Goal: Task Accomplishment & Management: Use online tool/utility

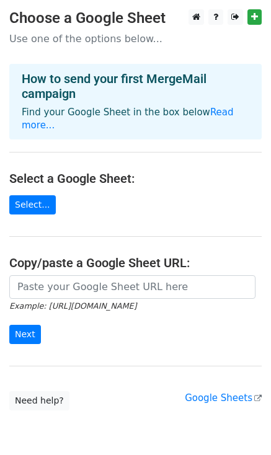
scroll to position [40, 0]
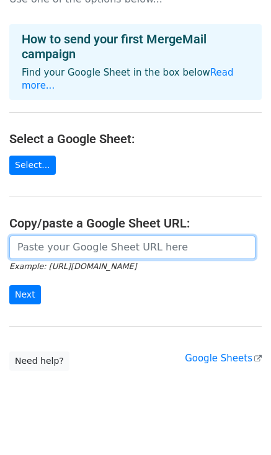
click at [34, 235] on input "url" at bounding box center [132, 247] width 246 height 24
paste input "[URL][DOMAIN_NAME]"
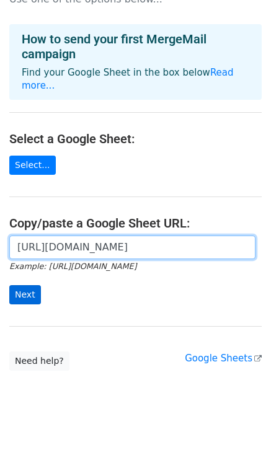
type input "[URL][DOMAIN_NAME]"
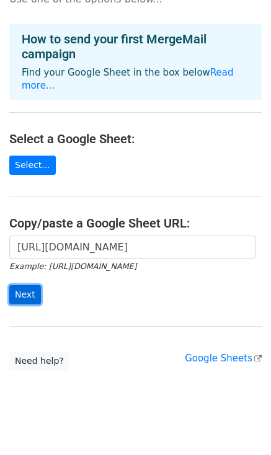
click at [19, 285] on input "Next" at bounding box center [25, 294] width 32 height 19
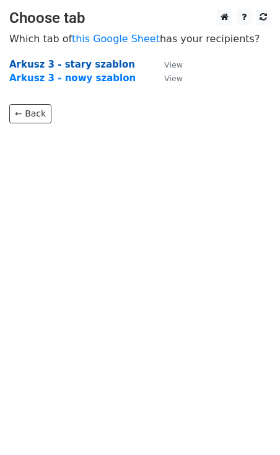
click at [70, 63] on strong "Arkusz 3 - stary szablon" at bounding box center [72, 64] width 126 height 11
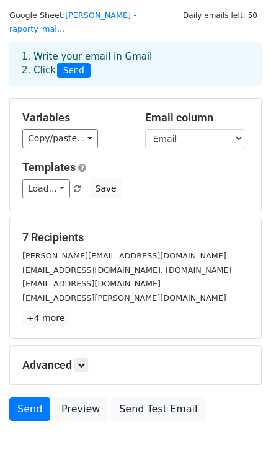
scroll to position [12, 0]
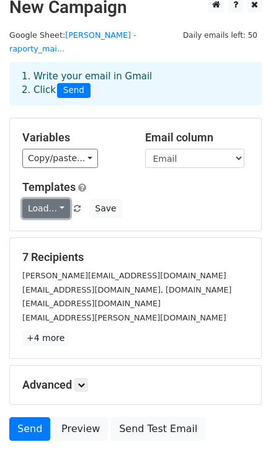
click at [55, 199] on link "Load..." at bounding box center [46, 208] width 48 height 19
click at [141, 199] on div "Load... No templates saved Save" at bounding box center [135, 208] width 245 height 19
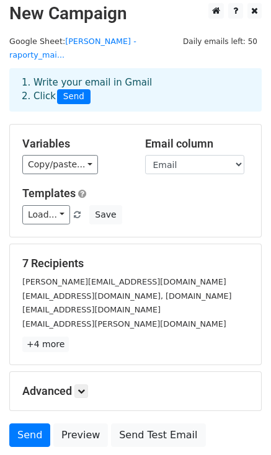
scroll to position [0, 0]
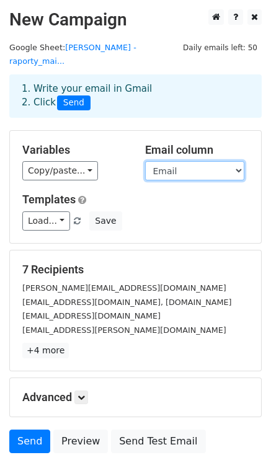
click at [238, 161] on select "Nazwa_klienta Email Link_raportu Tytul_maila Dodatkowa_tresc" at bounding box center [194, 170] width 99 height 19
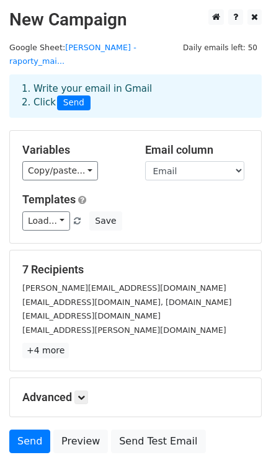
click at [124, 173] on div "Variables Copy/paste... {{Nazwa_klienta}} {{Email}} {{Link_raportu}} {{Tytul_ma…" at bounding box center [135, 187] width 251 height 112
click at [58, 211] on link "Load..." at bounding box center [46, 220] width 48 height 19
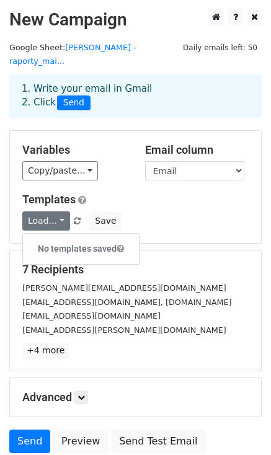
click at [146, 195] on div "Templates Load... No templates saved Save" at bounding box center [135, 212] width 245 height 38
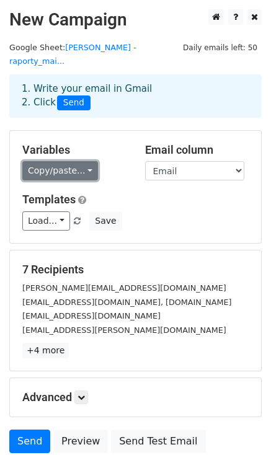
click at [82, 161] on link "Copy/paste..." at bounding box center [60, 170] width 76 height 19
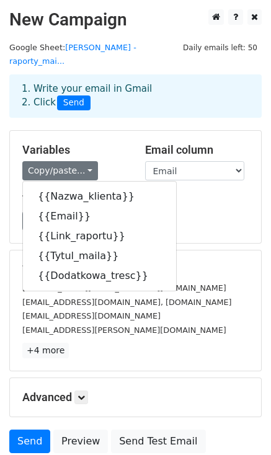
click at [189, 193] on h5 "Templates" at bounding box center [135, 200] width 226 height 14
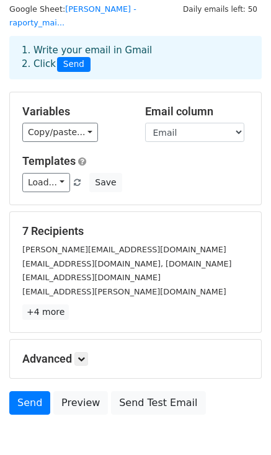
scroll to position [74, 0]
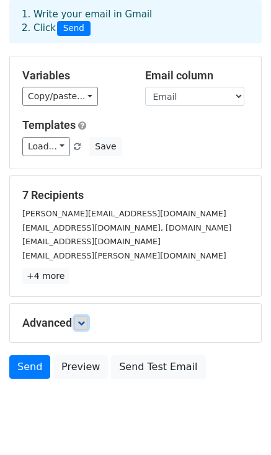
click at [85, 319] on icon at bounding box center [80, 322] width 7 height 7
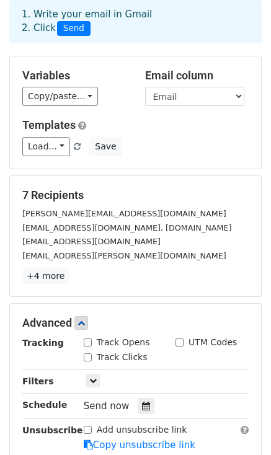
click at [210, 248] on div "justyna.storonowicz@wisdomic.pl" at bounding box center [135, 255] width 245 height 14
click at [185, 137] on div "Load... No templates saved Save" at bounding box center [135, 146] width 245 height 19
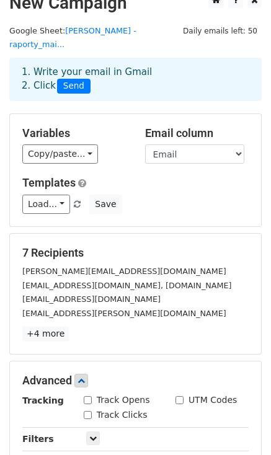
scroll to position [9, 0]
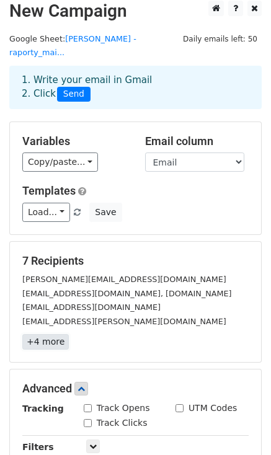
click at [45, 334] on link "+4 more" at bounding box center [45, 341] width 46 height 15
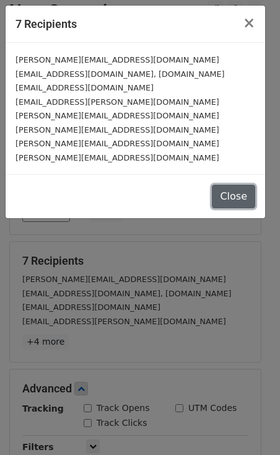
click at [224, 185] on button "Close" at bounding box center [233, 197] width 43 height 24
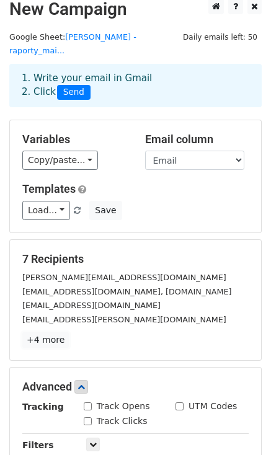
scroll to position [0, 0]
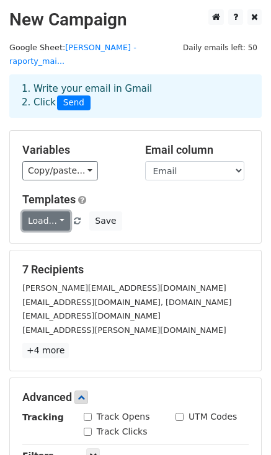
click at [56, 211] on link "Load..." at bounding box center [46, 220] width 48 height 19
click at [163, 211] on div "Load... No templates saved Save" at bounding box center [135, 220] width 245 height 19
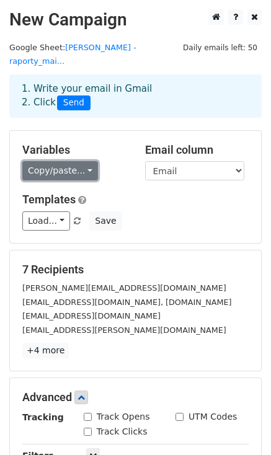
click at [83, 161] on link "Copy/paste..." at bounding box center [60, 170] width 76 height 19
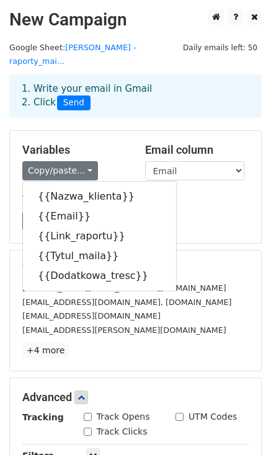
click at [163, 195] on div "Templates Load... No templates saved Save" at bounding box center [135, 212] width 245 height 38
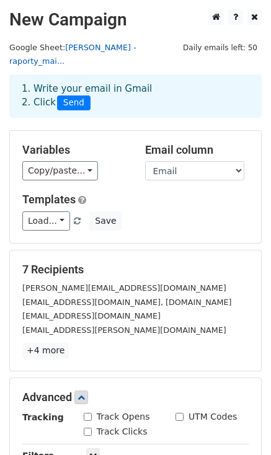
click at [136, 52] on link "Sandra Grzywa - raporty_mai..." at bounding box center [72, 55] width 127 height 24
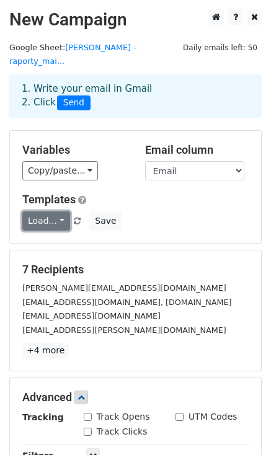
click at [58, 211] on link "Load..." at bounding box center [46, 220] width 48 height 19
click at [177, 211] on div "Load... No templates saved Save" at bounding box center [135, 220] width 245 height 19
click at [57, 211] on link "Load..." at bounding box center [46, 220] width 48 height 19
click at [179, 193] on div "Templates Load... No templates saved Save" at bounding box center [135, 212] width 245 height 38
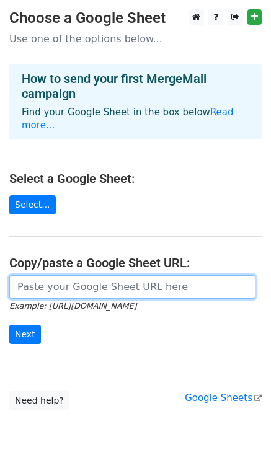
click at [48, 279] on input "url" at bounding box center [132, 287] width 246 height 24
paste input "https://docs.google.com/spreadsheets/d/1B7HAwyaAPa4TX2BFkmMVB7ho_Jb_WQyvM-tQG_W…"
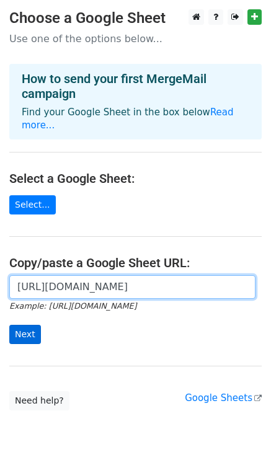
type input "https://docs.google.com/spreadsheets/d/1B7HAwyaAPa4TX2BFkmMVB7ho_Jb_WQyvM-tQG_W…"
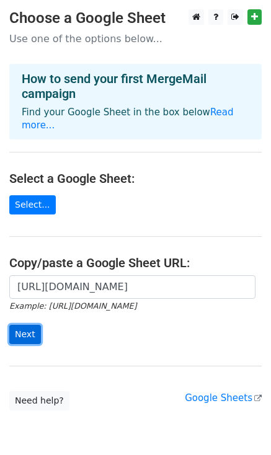
click at [28, 325] on input "Next" at bounding box center [25, 334] width 32 height 19
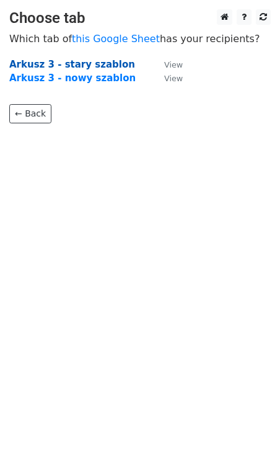
click at [89, 68] on strong "Arkusz 3 - stary szablon" at bounding box center [72, 64] width 126 height 11
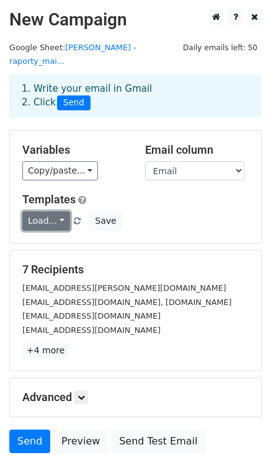
click at [58, 211] on link "Load..." at bounding box center [46, 220] width 48 height 19
click at [170, 211] on div "Load... No templates saved Save" at bounding box center [135, 220] width 245 height 19
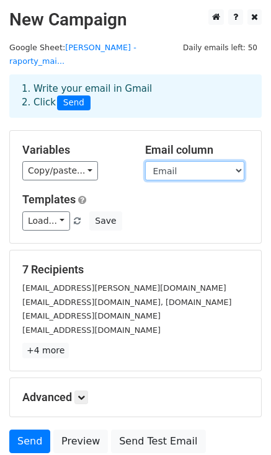
click at [235, 161] on select "Nazwa_klienta Email Link_raportu Tytul_maila Dodatkowa_tresc" at bounding box center [194, 170] width 99 height 19
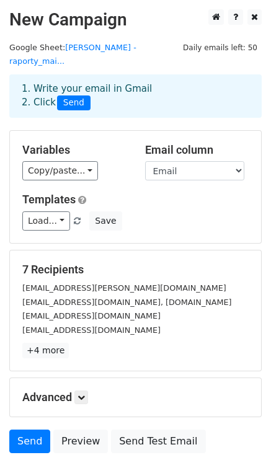
click at [121, 143] on h5 "Variables" at bounding box center [74, 150] width 104 height 14
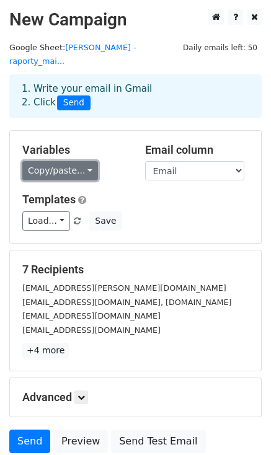
click at [80, 161] on link "Copy/paste..." at bounding box center [60, 170] width 76 height 19
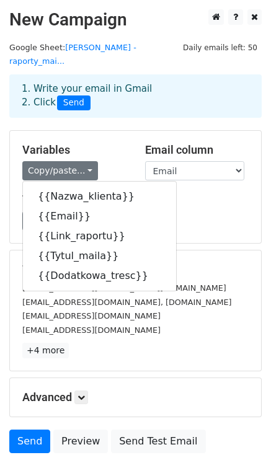
click at [198, 211] on div "Load... No templates saved Save" at bounding box center [135, 220] width 245 height 19
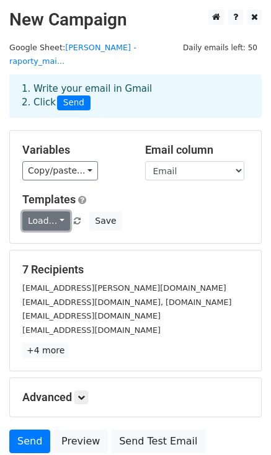
click at [59, 211] on link "Load..." at bounding box center [46, 220] width 48 height 19
click at [166, 211] on div "Load... No templates saved Save" at bounding box center [135, 220] width 245 height 19
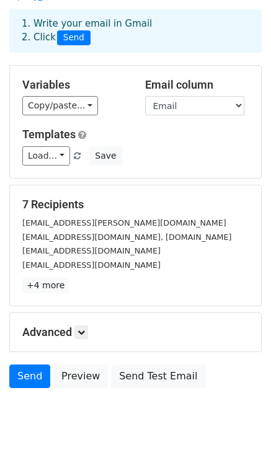
scroll to position [74, 0]
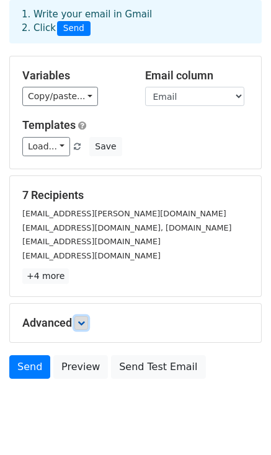
click at [79, 319] on icon at bounding box center [80, 322] width 7 height 7
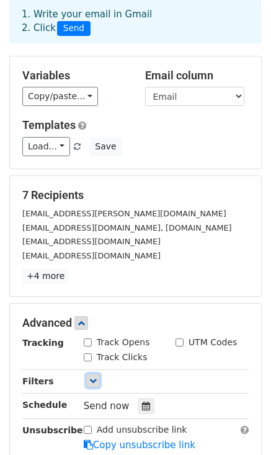
click at [89, 377] on icon at bounding box center [92, 380] width 7 height 7
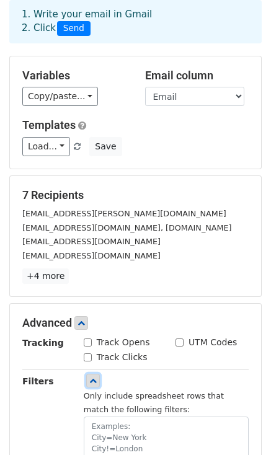
click at [97, 374] on link at bounding box center [93, 381] width 14 height 14
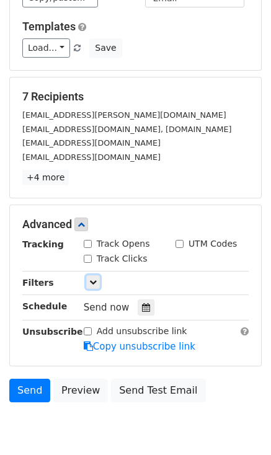
scroll to position [195, 0]
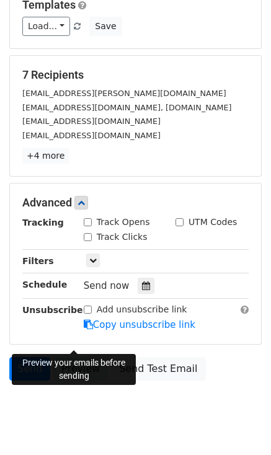
click at [70, 357] on link "Preview" at bounding box center [80, 369] width 55 height 24
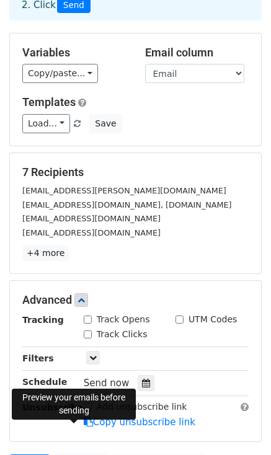
scroll to position [0, 0]
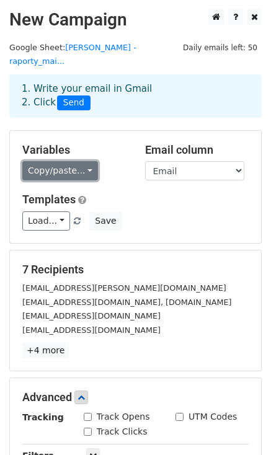
click at [85, 161] on link "Copy/paste..." at bounding box center [60, 170] width 76 height 19
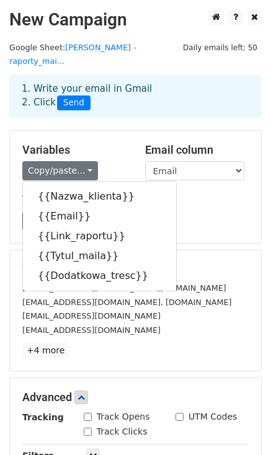
click at [187, 211] on div "Load... No templates saved Save" at bounding box center [135, 220] width 245 height 19
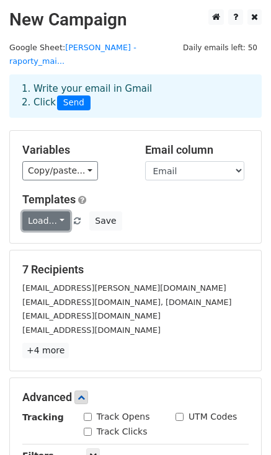
click at [59, 211] on link "Load..." at bounding box center [46, 220] width 48 height 19
click at [183, 217] on div "Variables Copy/paste... {{Nazwa_klienta}} {{Email}} {{Link_raportu}} {{Tytul_ma…" at bounding box center [135, 187] width 251 height 112
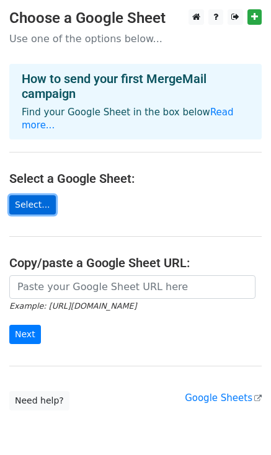
click at [42, 195] on link "Select..." at bounding box center [32, 204] width 46 height 19
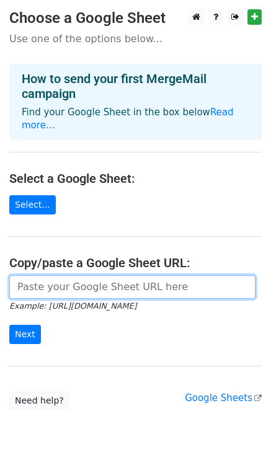
click at [76, 279] on input "url" at bounding box center [132, 287] width 246 height 24
paste input "https://docs.google.com/spreadsheets/d/1B7HAwyaAPa4TX2BFkmMVB7ho_Jb_WQyvM-tQG_W…"
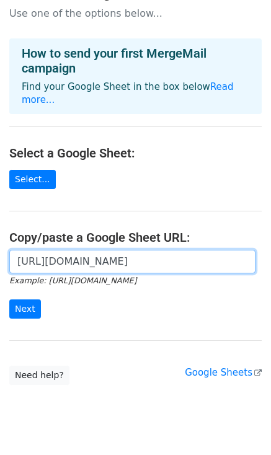
scroll to position [40, 0]
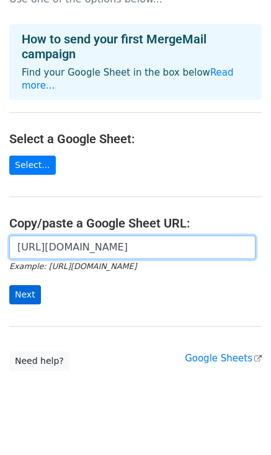
type input "https://docs.google.com/spreadsheets/d/1B7HAwyaAPa4TX2BFkmMVB7ho_Jb_WQyvM-tQG_W…"
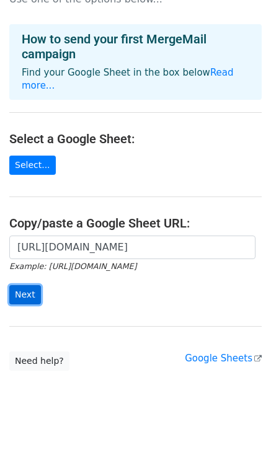
click at [32, 285] on input "Next" at bounding box center [25, 294] width 32 height 19
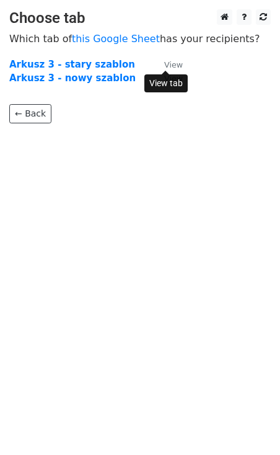
click at [169, 63] on small "View" at bounding box center [173, 64] width 19 height 9
click at [68, 66] on strong "Arkusz 3 - stary szablon" at bounding box center [72, 64] width 126 height 11
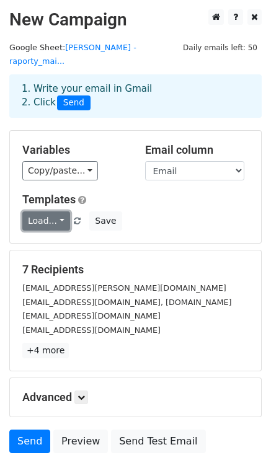
click at [57, 211] on link "Load..." at bounding box center [46, 220] width 48 height 19
click at [171, 218] on div "Variables Copy/paste... {{Nazwa_klienta}} {{Email}} {{Link_raportu}} {{Tytul_ma…" at bounding box center [135, 187] width 251 height 112
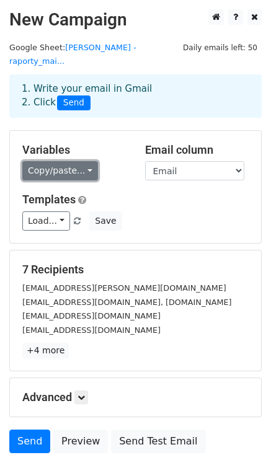
click at [82, 161] on link "Copy/paste..." at bounding box center [60, 170] width 76 height 19
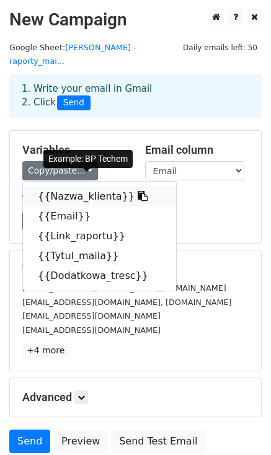
click at [84, 187] on link "{{Nazwa_klienta}}" at bounding box center [99, 197] width 153 height 20
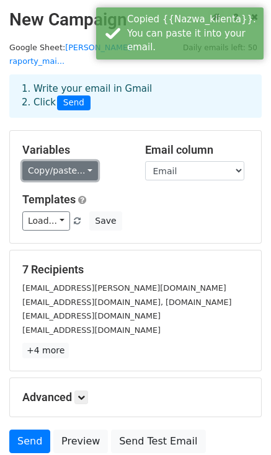
click at [81, 161] on link "Copy/paste..." at bounding box center [60, 170] width 76 height 19
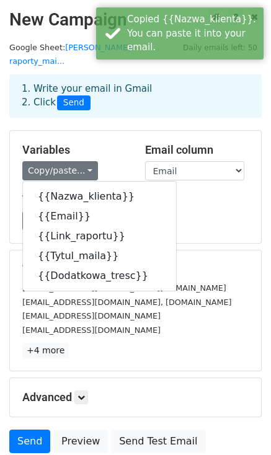
click at [165, 196] on div "Templates Load... No templates saved Save" at bounding box center [135, 212] width 245 height 38
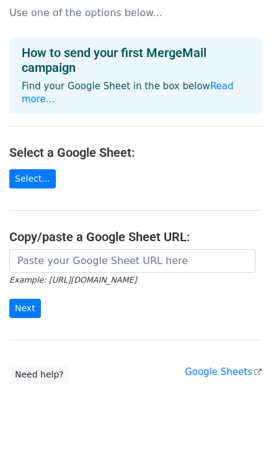
scroll to position [40, 0]
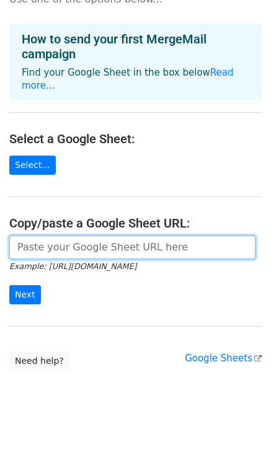
click at [105, 235] on input "url" at bounding box center [132, 247] width 246 height 24
type input "https://docs.google.com/spreadsheets/d/1B7HAwyaAPa4TX2BFkmMVB7ho_Jb_WQyvM-tQG_W…"
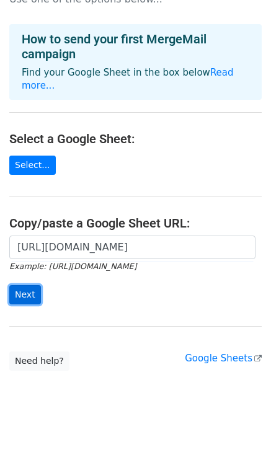
click at [27, 285] on input "Next" at bounding box center [25, 294] width 32 height 19
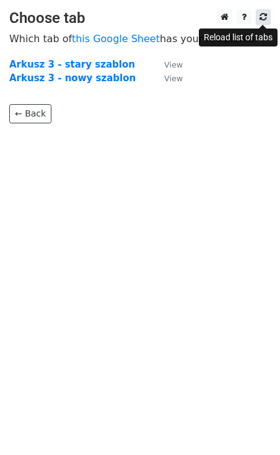
click at [268, 17] on link at bounding box center [263, 16] width 15 height 15
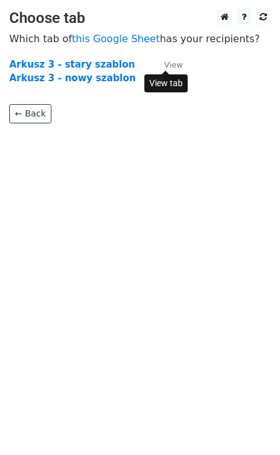
click at [173, 64] on small "View" at bounding box center [173, 64] width 19 height 9
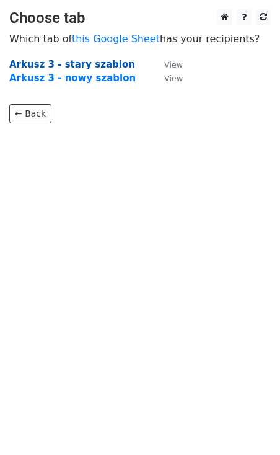
click at [74, 65] on strong "Arkusz 3 - stary szablon" at bounding box center [72, 64] width 126 height 11
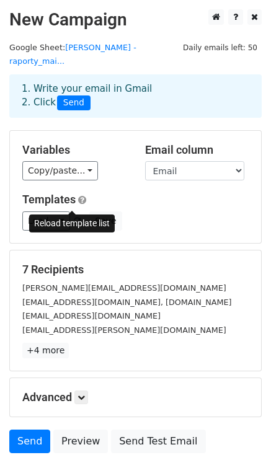
click at [74, 218] on span at bounding box center [77, 222] width 7 height 8
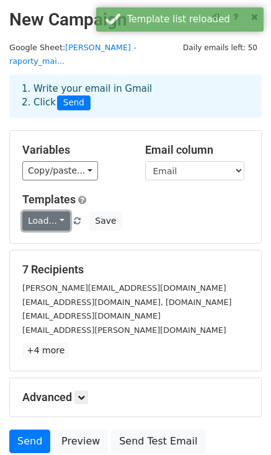
click at [59, 211] on link "Load..." at bounding box center [46, 220] width 48 height 19
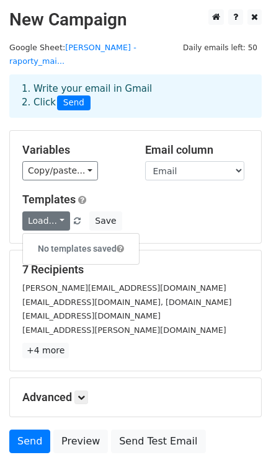
click at [188, 216] on div "Variables Copy/paste... {{Nazwa_klienta}} {{Email}} {{Link_raportu}} {{Tytul_ma…" at bounding box center [135, 187] width 251 height 112
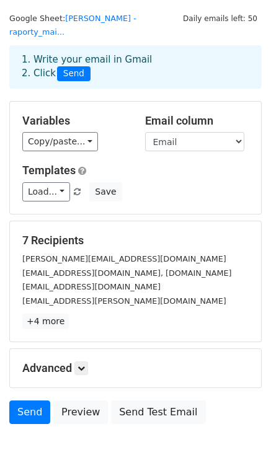
scroll to position [74, 0]
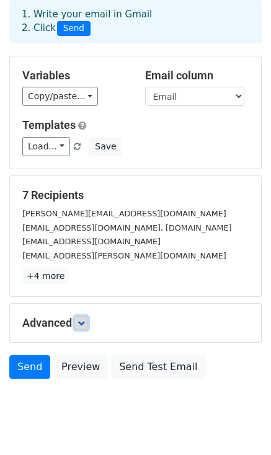
click at [87, 316] on link at bounding box center [81, 323] width 14 height 14
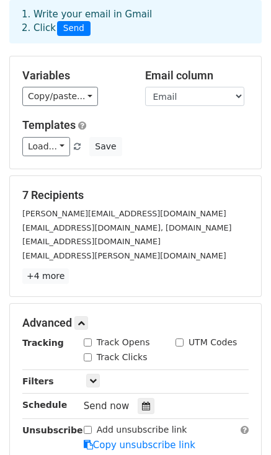
click at [193, 268] on p "+4 more" at bounding box center [135, 275] width 226 height 15
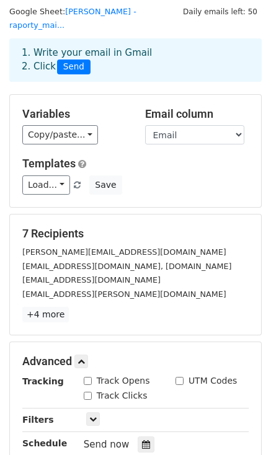
scroll to position [0, 0]
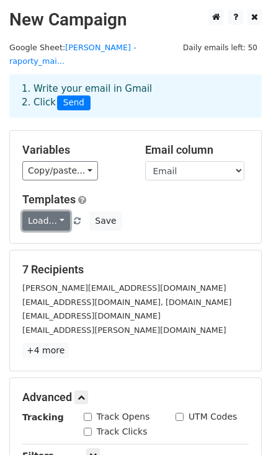
click at [53, 211] on link "Load..." at bounding box center [46, 220] width 48 height 19
click at [59, 239] on h6 "No templates saved" at bounding box center [81, 249] width 116 height 20
click at [59, 232] on form "Variables Copy/paste... {{Nazwa_klienta}} {{Email}} {{Link_raportu}} {{Tytul_ma…" at bounding box center [135, 356] width 252 height 452
click at [59, 211] on link "Load..." at bounding box center [46, 220] width 48 height 19
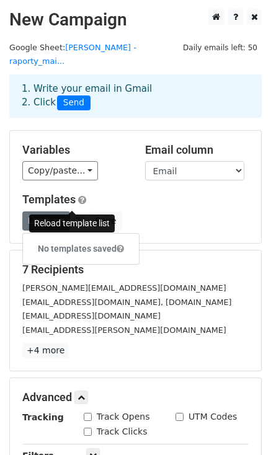
click at [74, 218] on span at bounding box center [77, 222] width 7 height 8
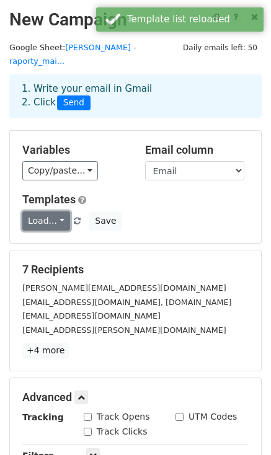
click at [58, 211] on link "Load..." at bounding box center [46, 220] width 48 height 19
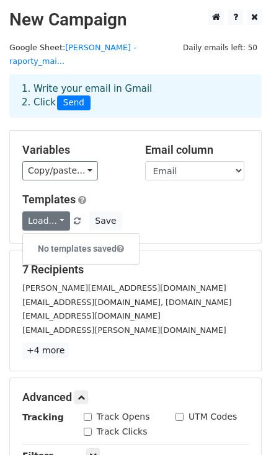
click at [174, 211] on div "Load... No templates saved Save" at bounding box center [135, 220] width 245 height 19
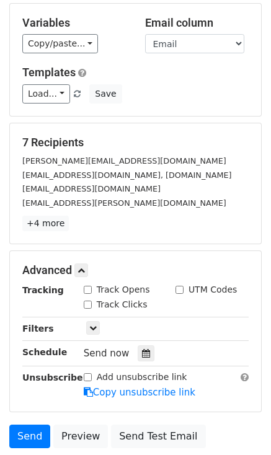
scroll to position [9, 0]
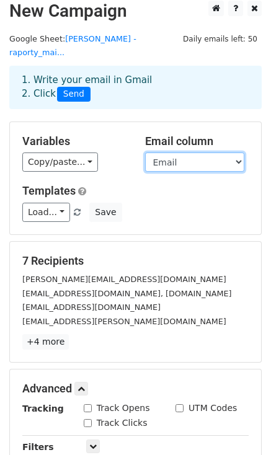
click at [237, 152] on select "Nazwa_klienta Email Link_raportu Tytul_maila Dodatkowa_tresc" at bounding box center [194, 161] width 99 height 19
click at [114, 184] on h5 "Templates" at bounding box center [135, 191] width 226 height 14
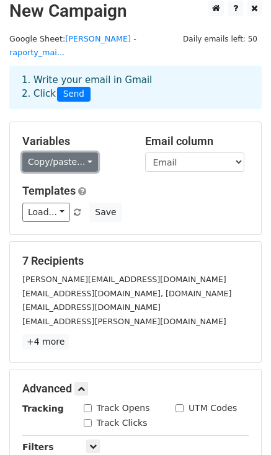
click at [82, 152] on link "Copy/paste..." at bounding box center [60, 161] width 76 height 19
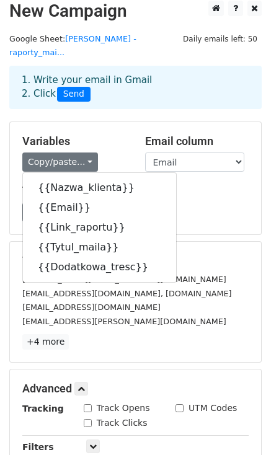
click at [185, 184] on h5 "Templates" at bounding box center [135, 191] width 226 height 14
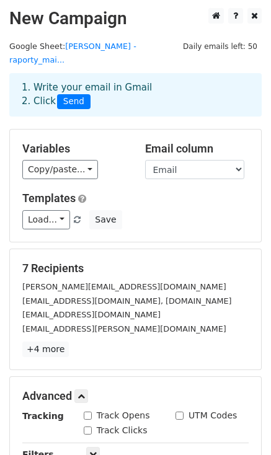
scroll to position [0, 0]
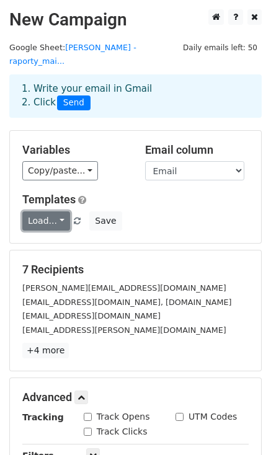
click at [58, 211] on link "Load..." at bounding box center [46, 220] width 48 height 19
click at [60, 239] on h6 "No templates saved" at bounding box center [81, 249] width 116 height 20
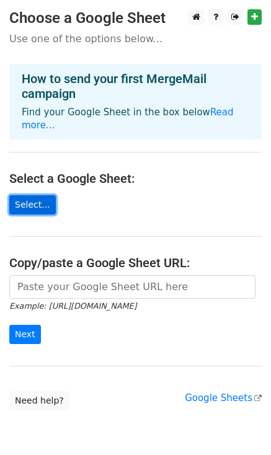
click at [33, 197] on link "Select..." at bounding box center [32, 204] width 46 height 19
click at [28, 195] on link "Select..." at bounding box center [32, 204] width 46 height 19
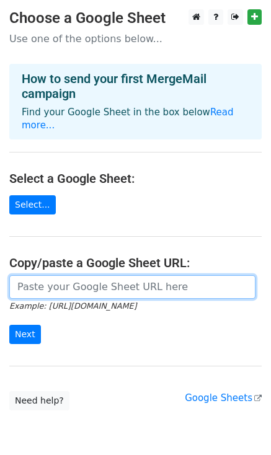
click at [33, 277] on input "url" at bounding box center [132, 287] width 246 height 24
type input "[URL][DOMAIN_NAME]"
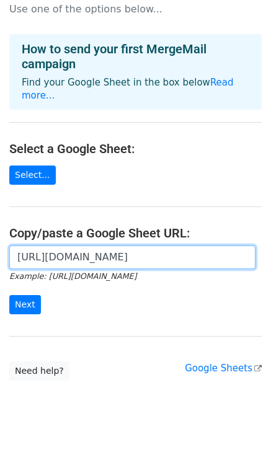
scroll to position [40, 0]
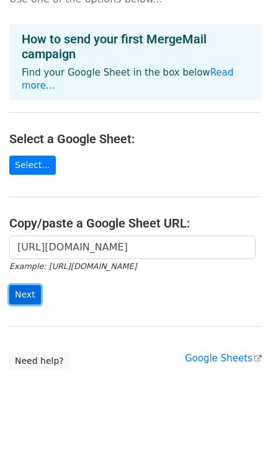
click at [31, 285] on input "Next" at bounding box center [25, 294] width 32 height 19
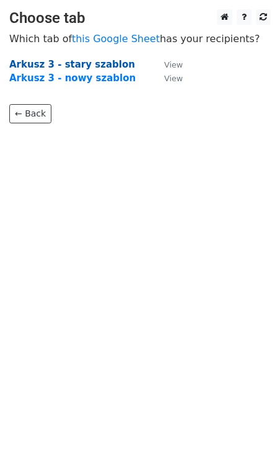
click at [84, 66] on strong "Arkusz 3 - stary szablon" at bounding box center [72, 64] width 126 height 11
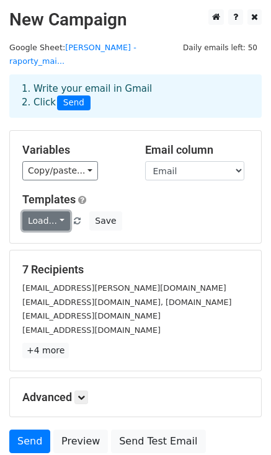
click at [58, 211] on link "Load..." at bounding box center [46, 220] width 48 height 19
click at [195, 211] on div "Load... No templates saved Save" at bounding box center [135, 220] width 245 height 19
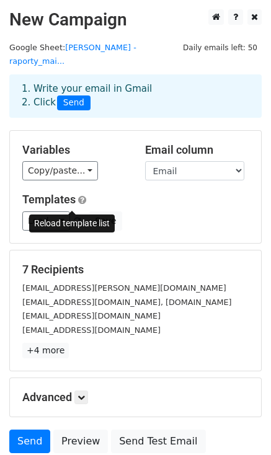
click at [74, 218] on span at bounding box center [77, 222] width 7 height 8
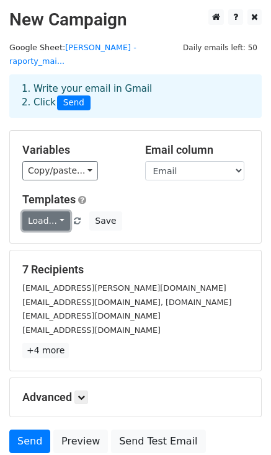
click at [55, 211] on link "Load..." at bounding box center [46, 220] width 48 height 19
click at [175, 211] on div "Load... No templates saved Save" at bounding box center [135, 220] width 245 height 19
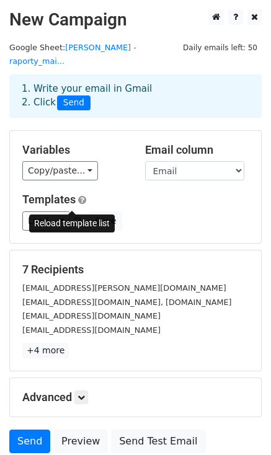
click at [74, 218] on span at bounding box center [77, 222] width 7 height 8
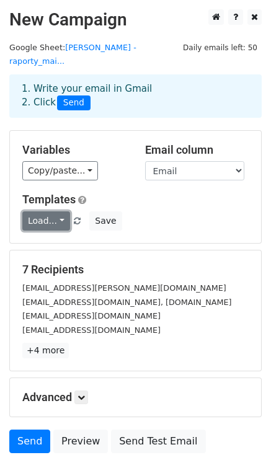
click at [59, 211] on link "Load..." at bounding box center [46, 220] width 48 height 19
click at [66, 239] on h6 "No templates saved" at bounding box center [81, 249] width 116 height 20
click at [56, 211] on link "Load..." at bounding box center [46, 220] width 48 height 19
click at [176, 211] on div "Load... No templates saved Save" at bounding box center [135, 220] width 245 height 19
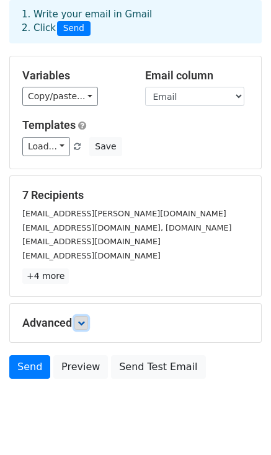
click at [85, 319] on icon at bounding box center [80, 322] width 7 height 7
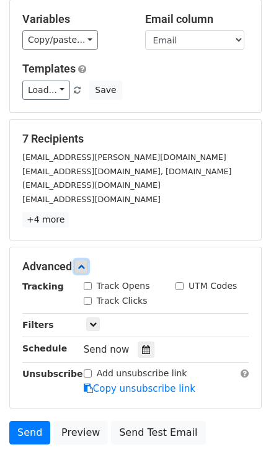
scroll to position [195, 0]
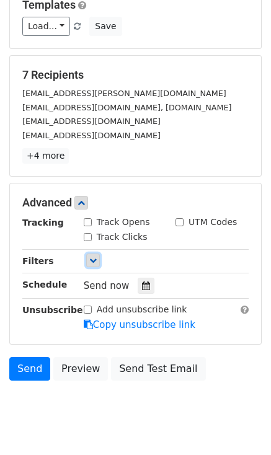
click at [93, 257] on icon at bounding box center [92, 260] width 7 height 7
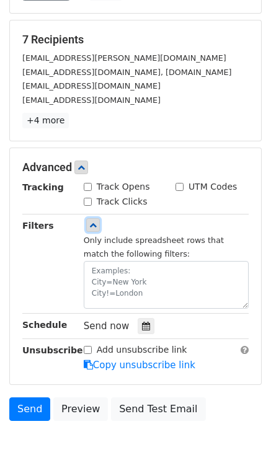
scroll to position [208, 0]
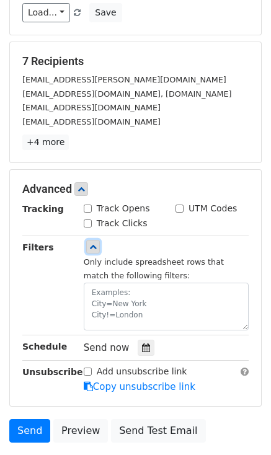
click at [95, 243] on icon at bounding box center [92, 246] width 7 height 7
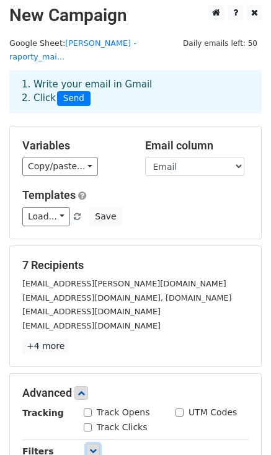
scroll to position [0, 0]
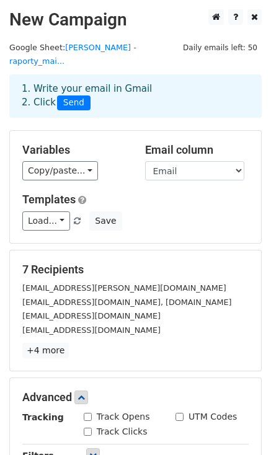
click at [77, 26] on h2 "New Campaign" at bounding box center [135, 19] width 252 height 21
click at [82, 22] on h2 "New Campaign" at bounding box center [135, 19] width 252 height 21
click at [59, 211] on link "Load..." at bounding box center [46, 220] width 48 height 19
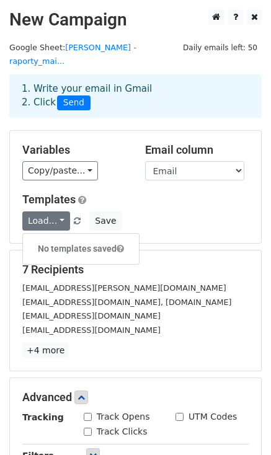
click at [177, 217] on div "Variables Copy/paste... {{Nazwa_klienta}} {{Email}} {{Link_raportu}} {{Tytul_ma…" at bounding box center [135, 187] width 251 height 112
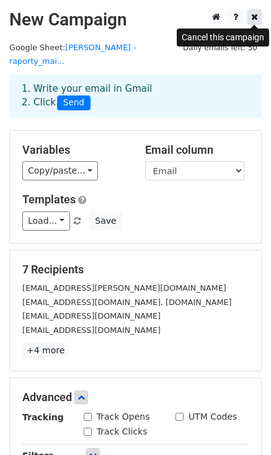
click at [253, 16] on icon at bounding box center [254, 16] width 7 height 9
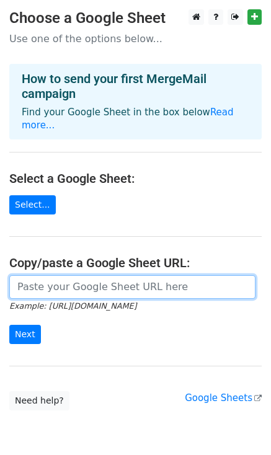
click at [37, 281] on input "url" at bounding box center [132, 287] width 246 height 24
paste input "{{Nazwa_klienta}}"
type input "{{Nazwa_klienta}}"
drag, startPoint x: 111, startPoint y: 274, endPoint x: -9, endPoint y: 278, distance: 120.3
click at [0, 278] on html "Choose a Google Sheet Use one of the options below... How to send your first Me…" at bounding box center [135, 254] width 271 height 509
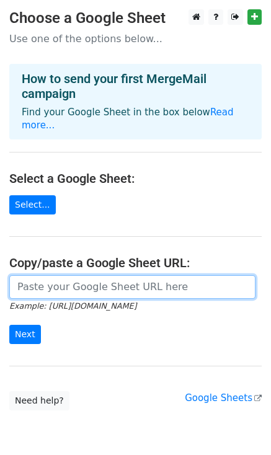
paste input "[URL][DOMAIN_NAME]"
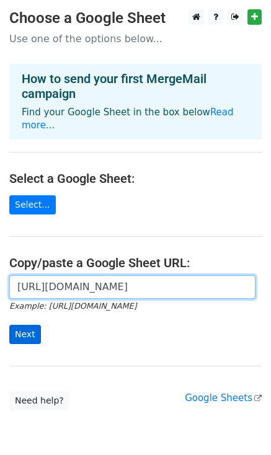
type input "[URL][DOMAIN_NAME]"
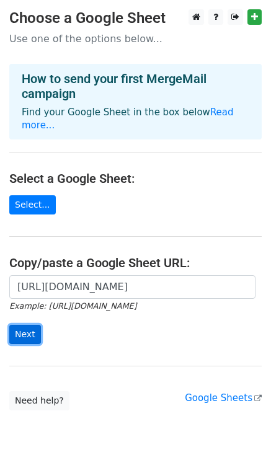
click at [19, 326] on input "Next" at bounding box center [25, 334] width 32 height 19
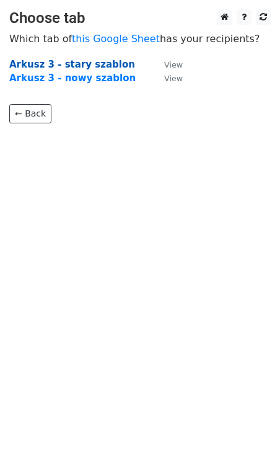
click at [99, 61] on strong "Arkusz 3 - stary szablon" at bounding box center [72, 64] width 126 height 11
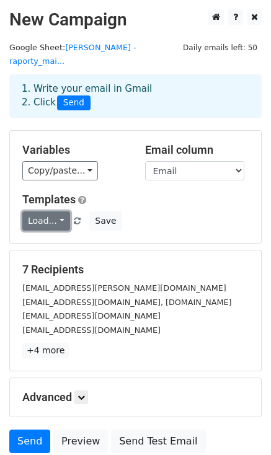
click at [55, 211] on link "Load..." at bounding box center [46, 220] width 48 height 19
click at [165, 213] on div "Load... No templates saved Save" at bounding box center [135, 220] width 245 height 19
click at [57, 211] on link "Load..." at bounding box center [46, 220] width 48 height 19
click at [180, 212] on div "Load... No templates saved Save" at bounding box center [135, 220] width 245 height 19
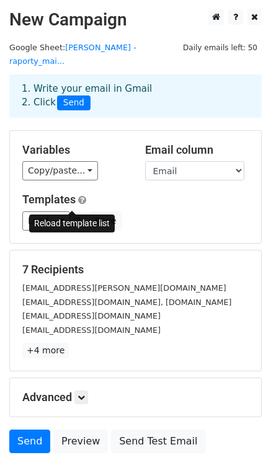
click at [75, 216] on link at bounding box center [78, 220] width 11 height 9
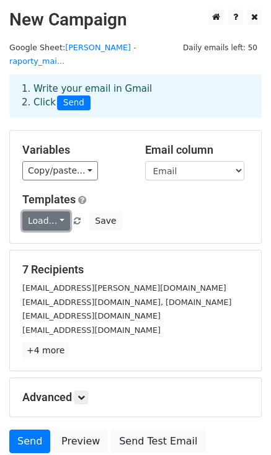
click at [36, 211] on link "Load..." at bounding box center [46, 220] width 48 height 19
click at [48, 239] on h6 "No templates saved" at bounding box center [81, 249] width 116 height 20
click at [60, 211] on link "Load..." at bounding box center [46, 220] width 48 height 19
click at [64, 239] on h6 "No templates saved" at bounding box center [81, 249] width 116 height 20
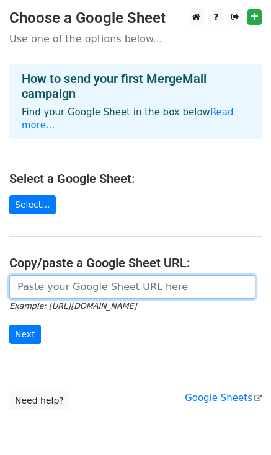
click at [47, 277] on input "url" at bounding box center [132, 287] width 246 height 24
type input "[URL][DOMAIN_NAME]"
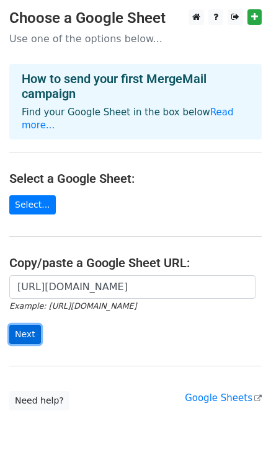
click at [18, 325] on input "Next" at bounding box center [25, 334] width 32 height 19
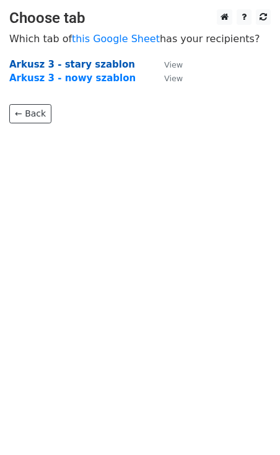
click at [97, 66] on strong "Arkusz 3 - stary szablon" at bounding box center [72, 64] width 126 height 11
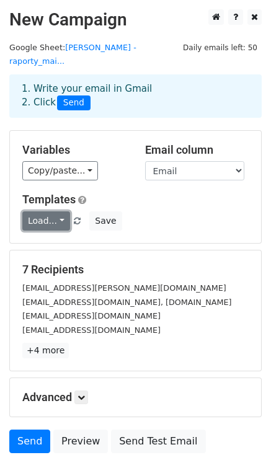
click at [57, 211] on link "Load..." at bounding box center [46, 220] width 48 height 19
click at [204, 196] on div "Templates Load... No templates saved Save" at bounding box center [135, 212] width 245 height 38
click at [55, 211] on link "Load..." at bounding box center [46, 220] width 48 height 19
click at [158, 211] on div "Load... No templates saved Save" at bounding box center [135, 220] width 245 height 19
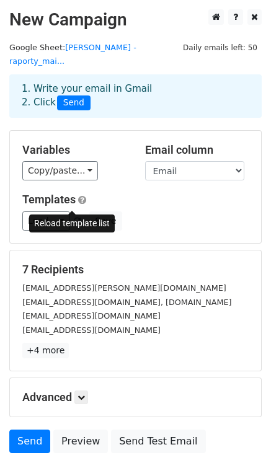
click at [74, 218] on span at bounding box center [77, 222] width 7 height 8
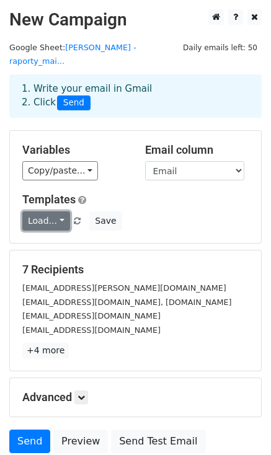
click at [57, 211] on link "Load..." at bounding box center [46, 220] width 48 height 19
click at [164, 216] on div "Load... No templates saved Save" at bounding box center [135, 220] width 245 height 19
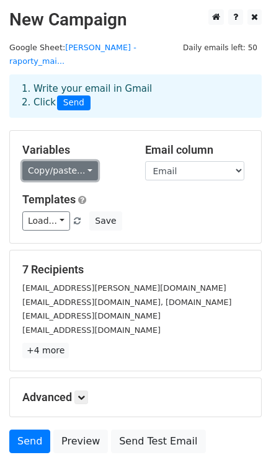
click at [82, 161] on link "Copy/paste..." at bounding box center [60, 170] width 76 height 19
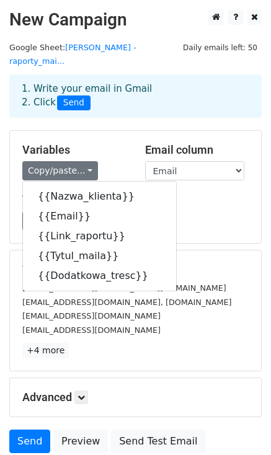
click at [183, 211] on div "Load... No templates saved Save" at bounding box center [135, 220] width 245 height 19
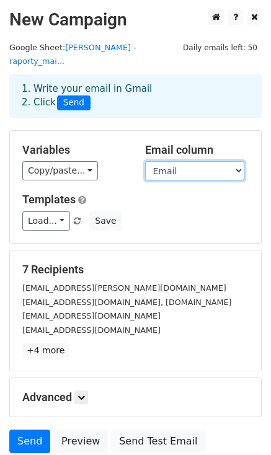
click at [238, 161] on select "Nazwa_klienta Email Link_raportu Tytul_maila Dodatkowa_tresc" at bounding box center [194, 170] width 99 height 19
click at [145, 161] on select "Nazwa_klienta Email Link_raportu Tytul_maila Dodatkowa_tresc" at bounding box center [194, 170] width 99 height 19
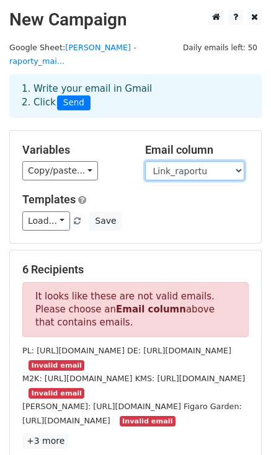
click at [237, 161] on select "Nazwa_klienta Email Link_raportu Tytul_maila Dodatkowa_tresc" at bounding box center [194, 170] width 99 height 19
select select "Nazwa_klienta"
click at [145, 161] on select "Nazwa_klienta Email Link_raportu Tytul_maila Dodatkowa_tresc" at bounding box center [194, 170] width 99 height 19
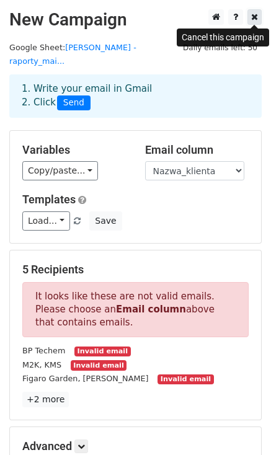
click at [252, 15] on icon at bounding box center [254, 16] width 7 height 9
